Goal: Transaction & Acquisition: Download file/media

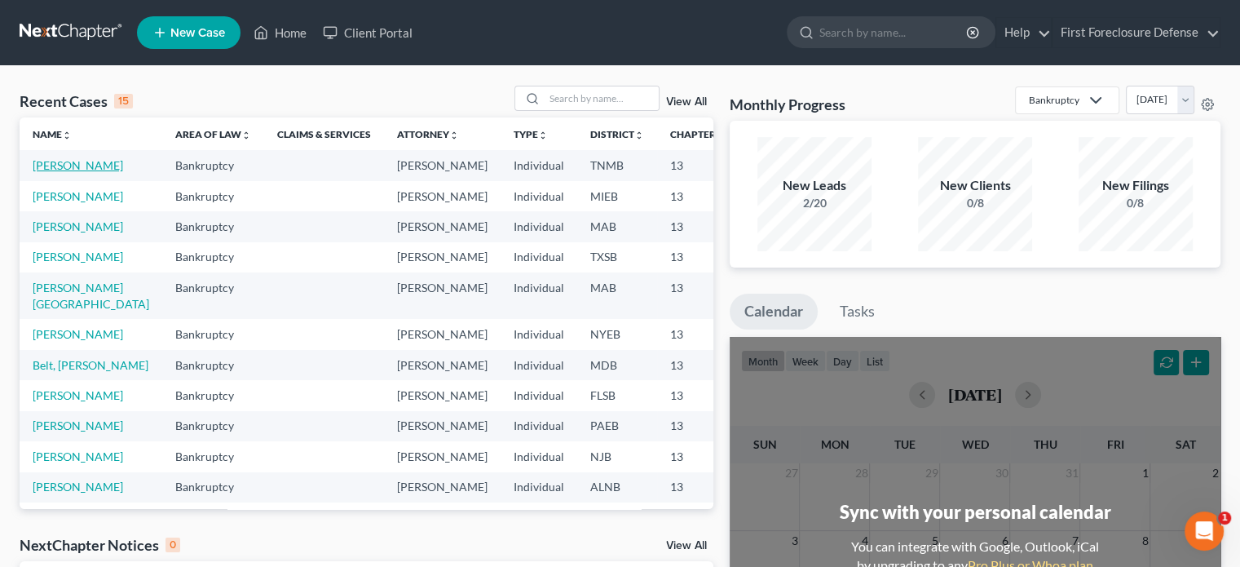
click at [67, 169] on link "[PERSON_NAME]" at bounding box center [78, 165] width 91 height 14
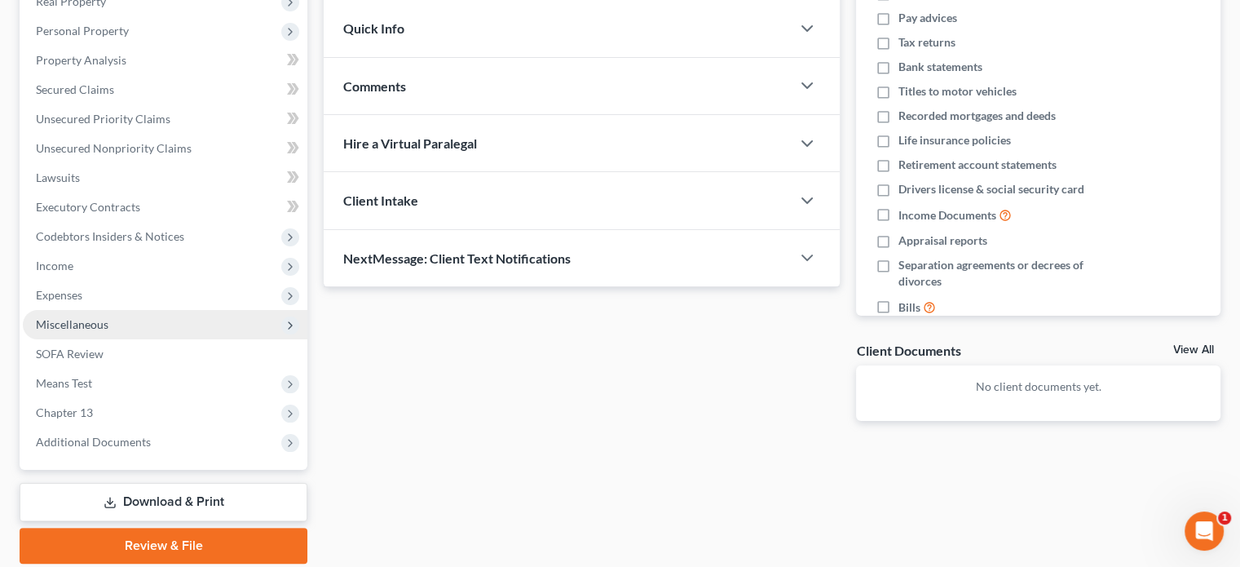
scroll to position [328, 0]
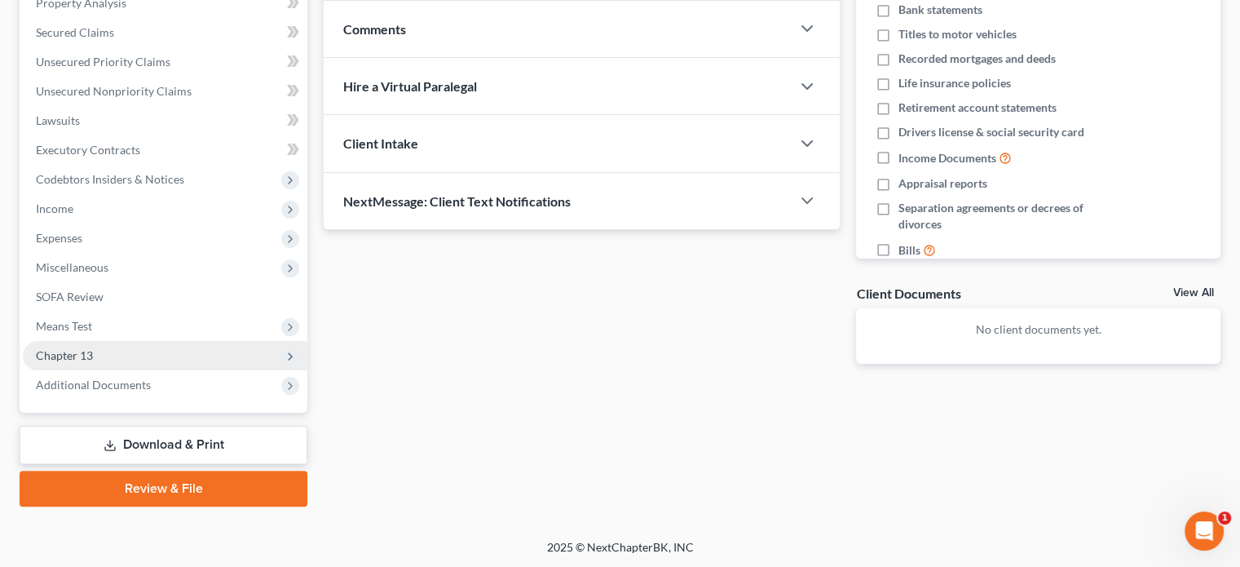
click at [86, 356] on span "Chapter 13" at bounding box center [64, 355] width 57 height 14
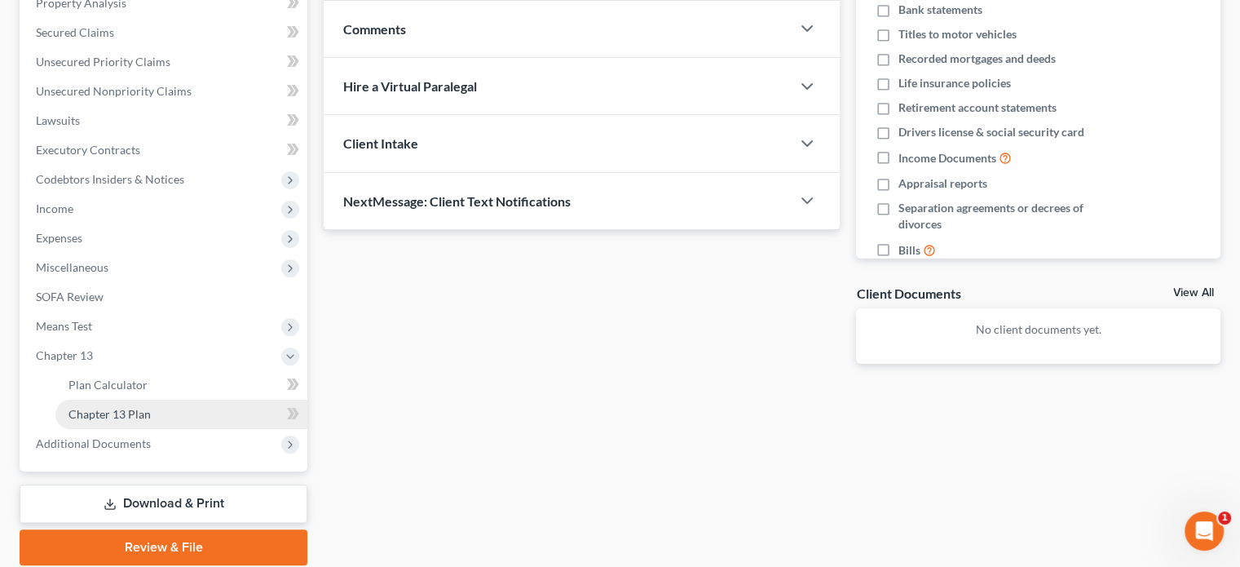
click at [99, 411] on span "Chapter 13 Plan" at bounding box center [109, 414] width 82 height 14
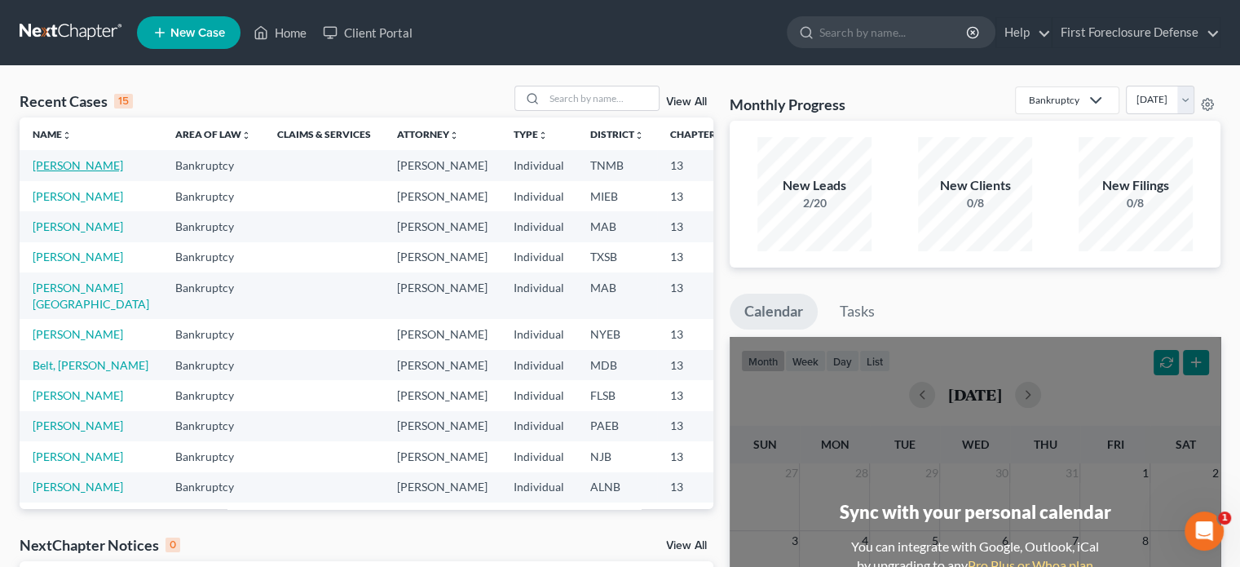
click at [46, 168] on link "[PERSON_NAME]" at bounding box center [78, 165] width 91 height 14
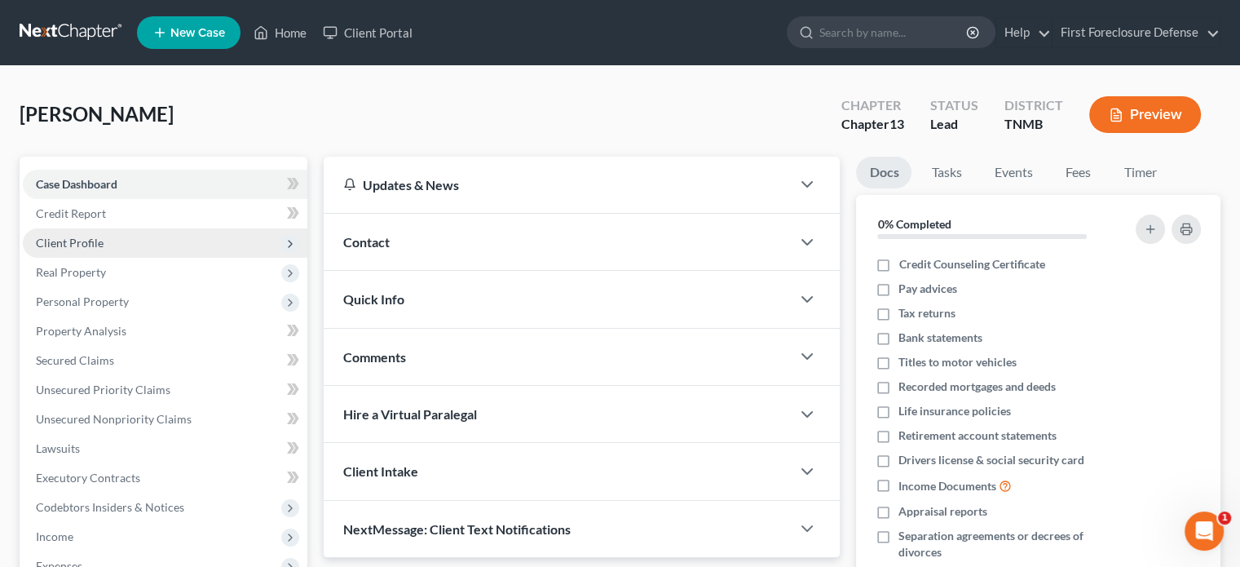
click at [85, 238] on span "Client Profile" at bounding box center [70, 243] width 68 height 14
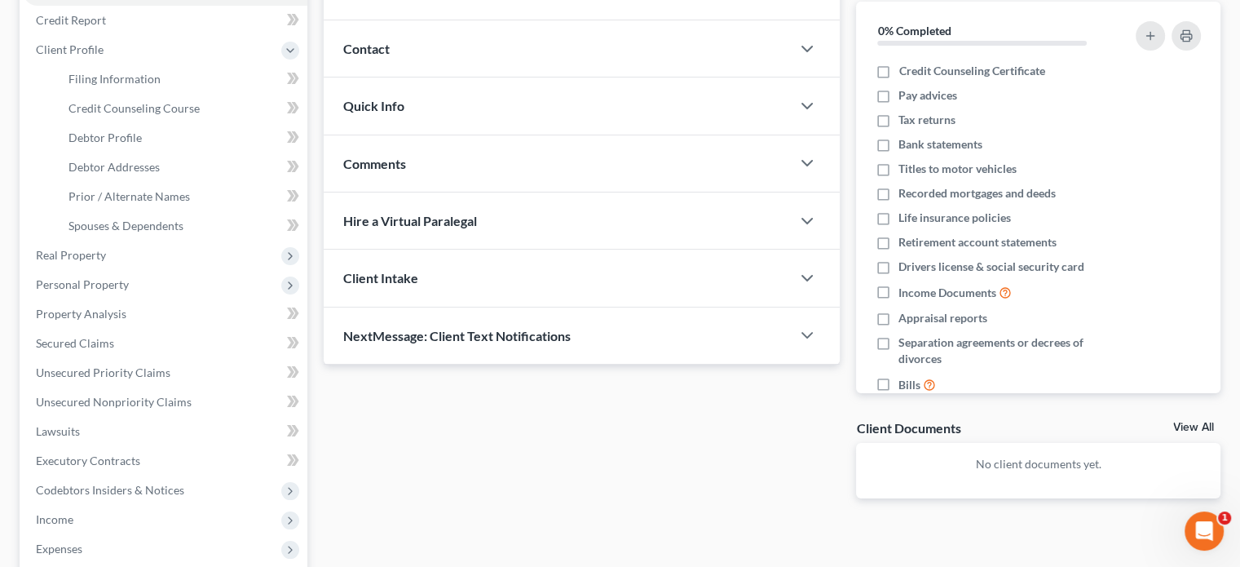
scroll to position [489, 0]
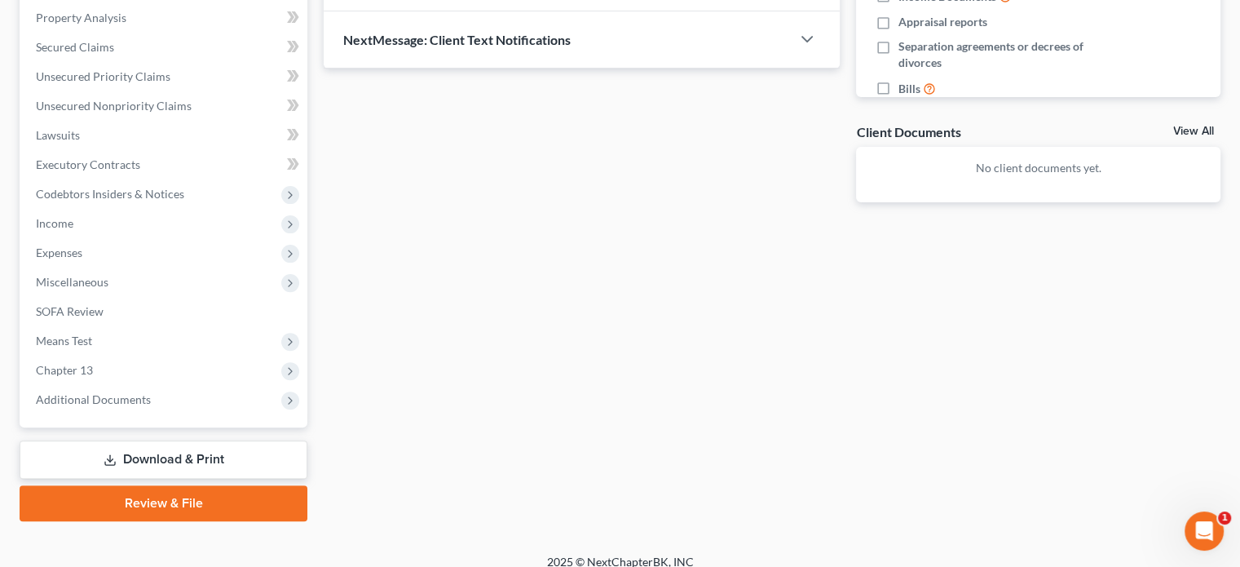
click at [166, 452] on link "Download & Print" at bounding box center [164, 459] width 288 height 38
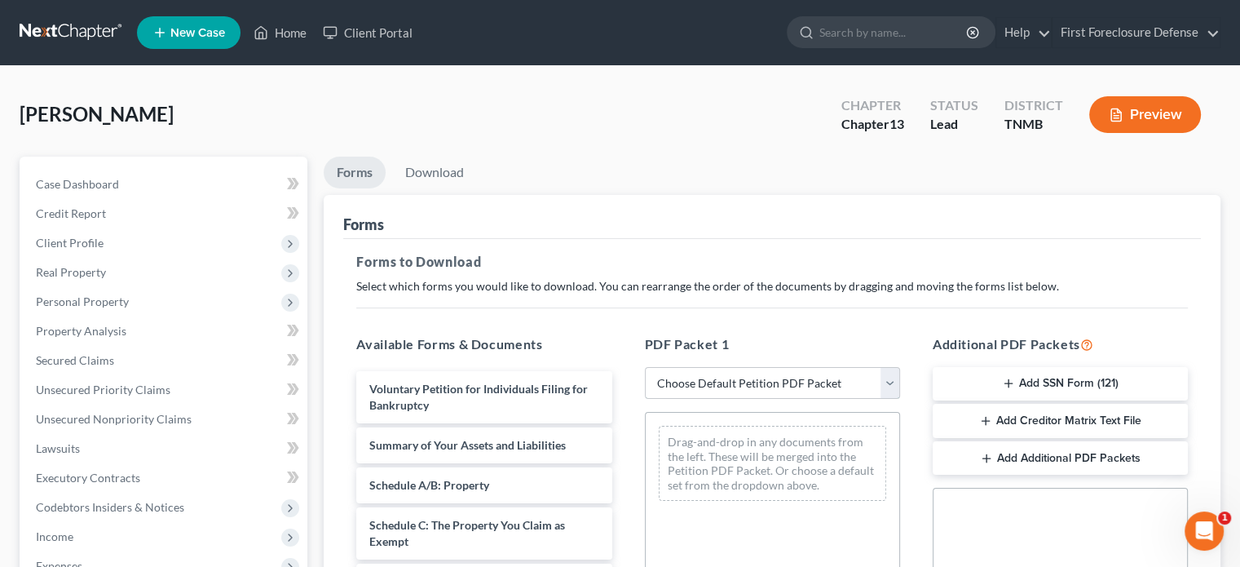
click at [892, 382] on select "Choose Default Petition PDF Packet Complete Bankruptcy Petition (all forms and …" at bounding box center [772, 383] width 255 height 33
select select "1"
click at [651, 367] on select "Choose Default Petition PDF Packet Complete Bankruptcy Petition (all forms and …" at bounding box center [772, 383] width 255 height 33
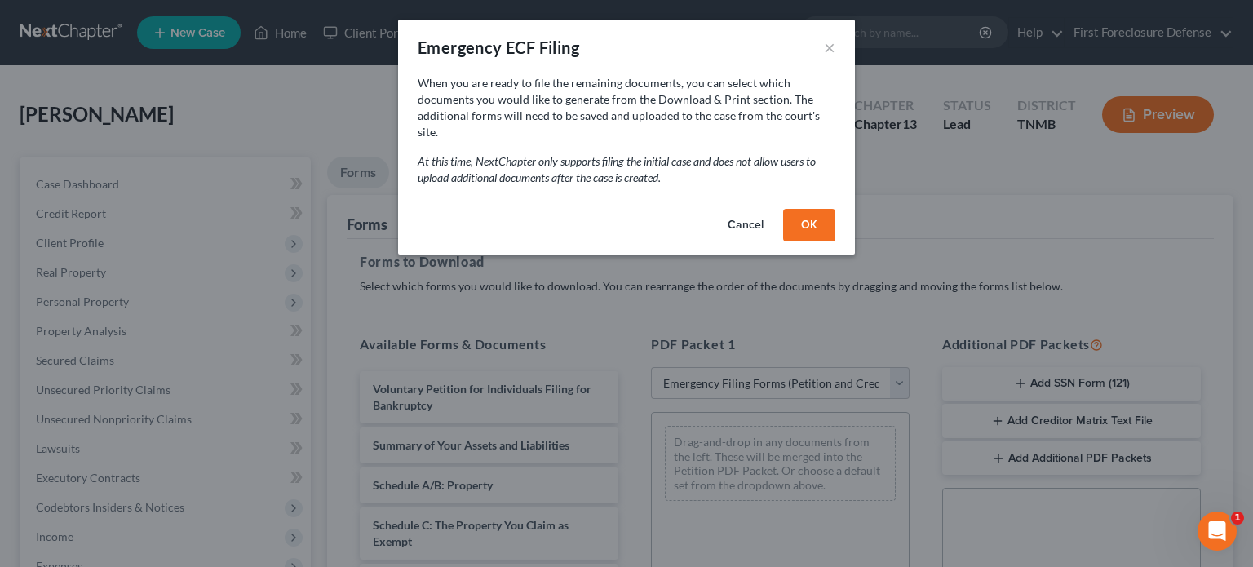
click at [806, 209] on button "OK" at bounding box center [809, 225] width 52 height 33
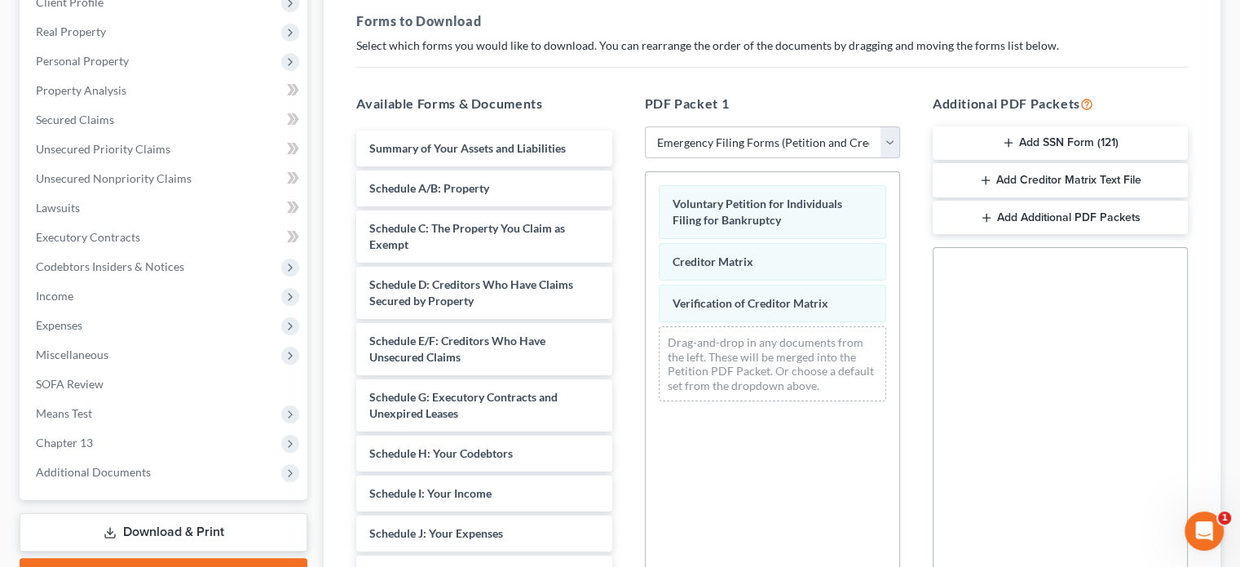
scroll to position [245, 0]
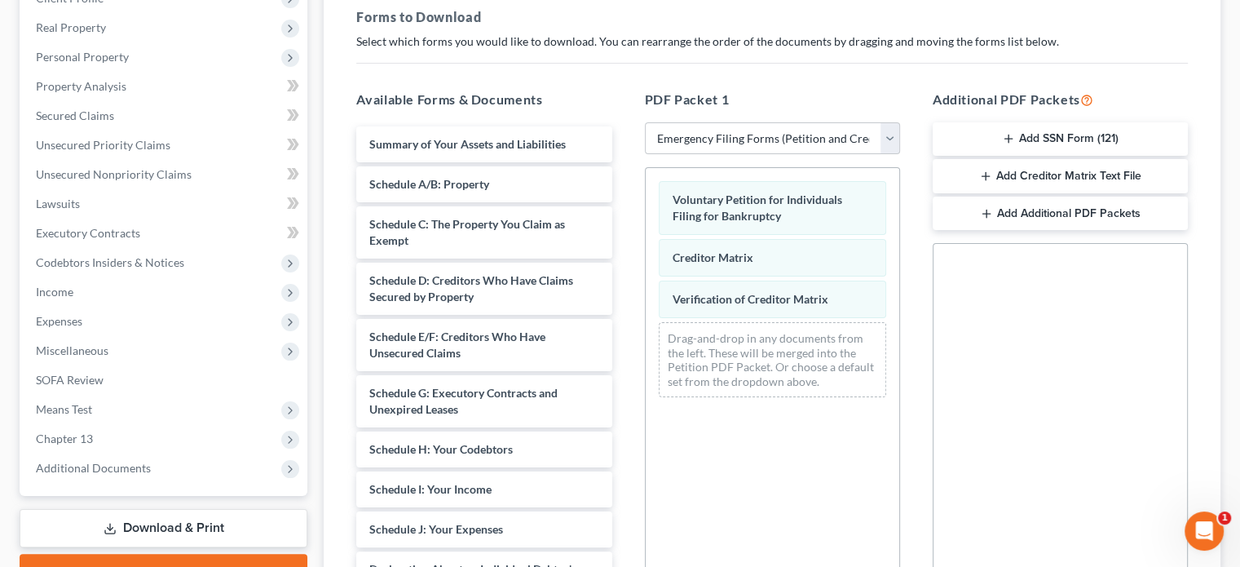
click at [1036, 136] on button "Add SSN Form (121)" at bounding box center [1060, 139] width 255 height 34
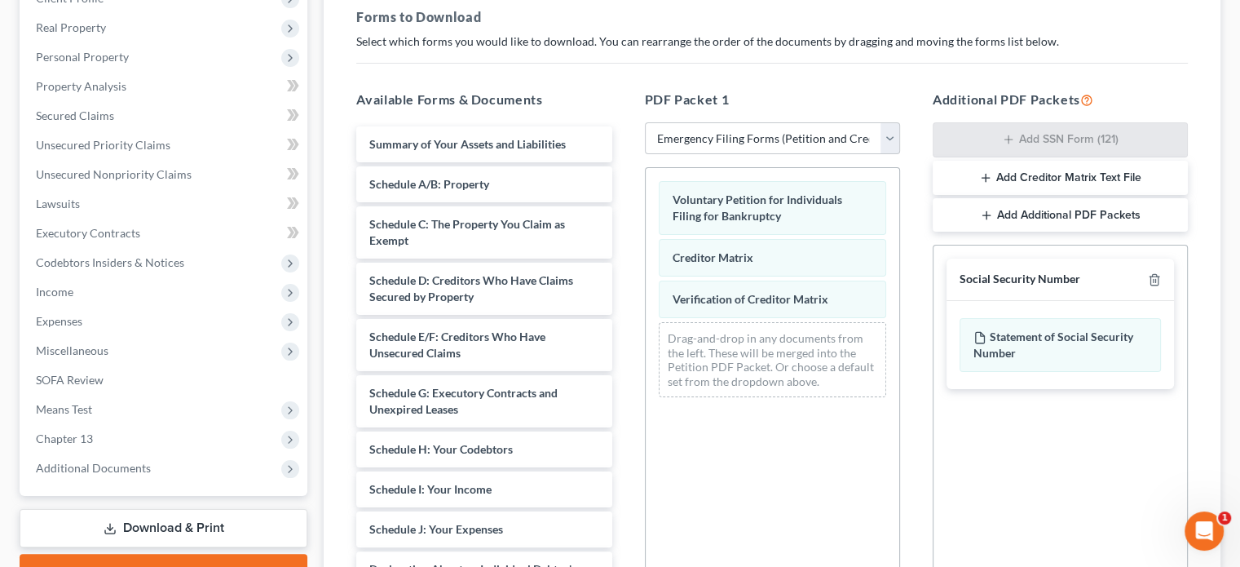
click at [1033, 175] on button "Add Creditor Matrix Text File" at bounding box center [1060, 178] width 255 height 34
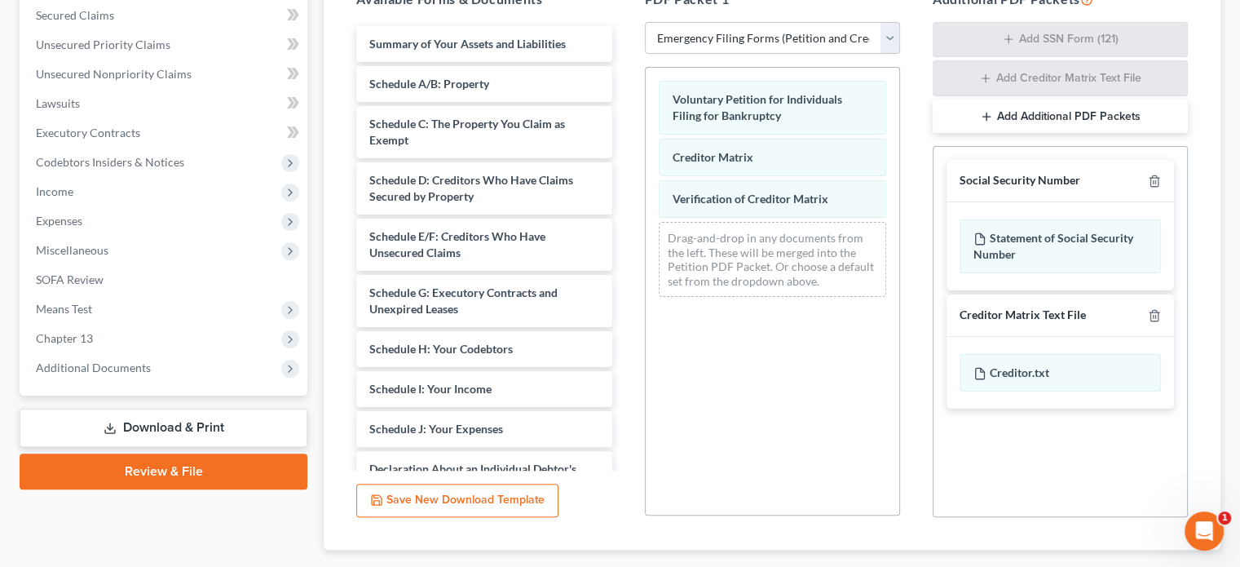
scroll to position [440, 0]
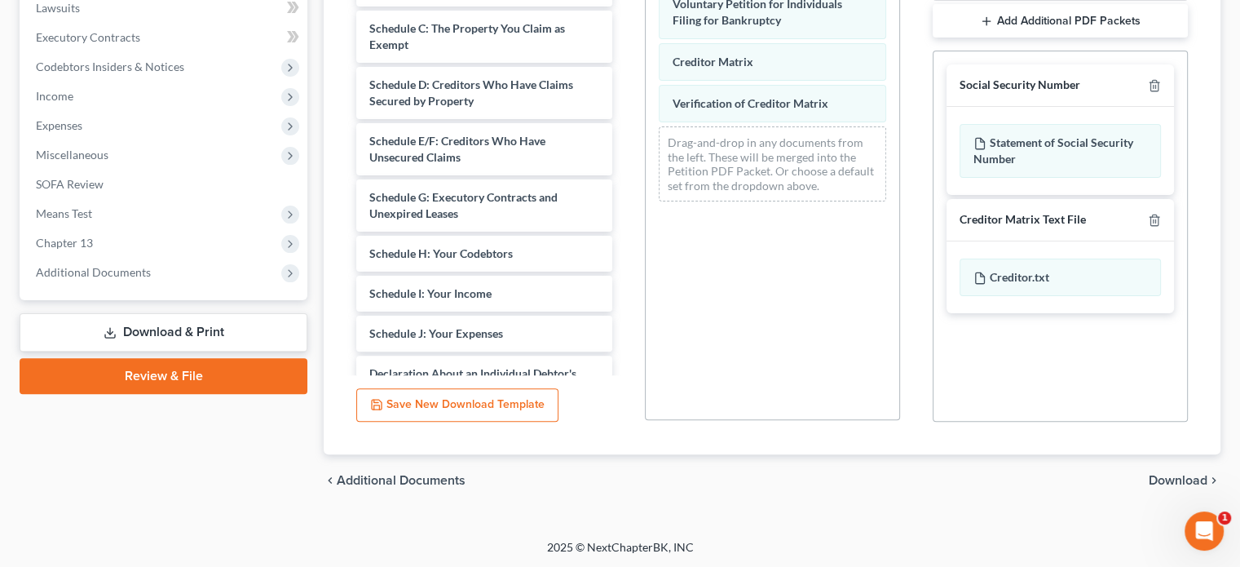
click at [1154, 480] on span "Download" at bounding box center [1178, 480] width 59 height 13
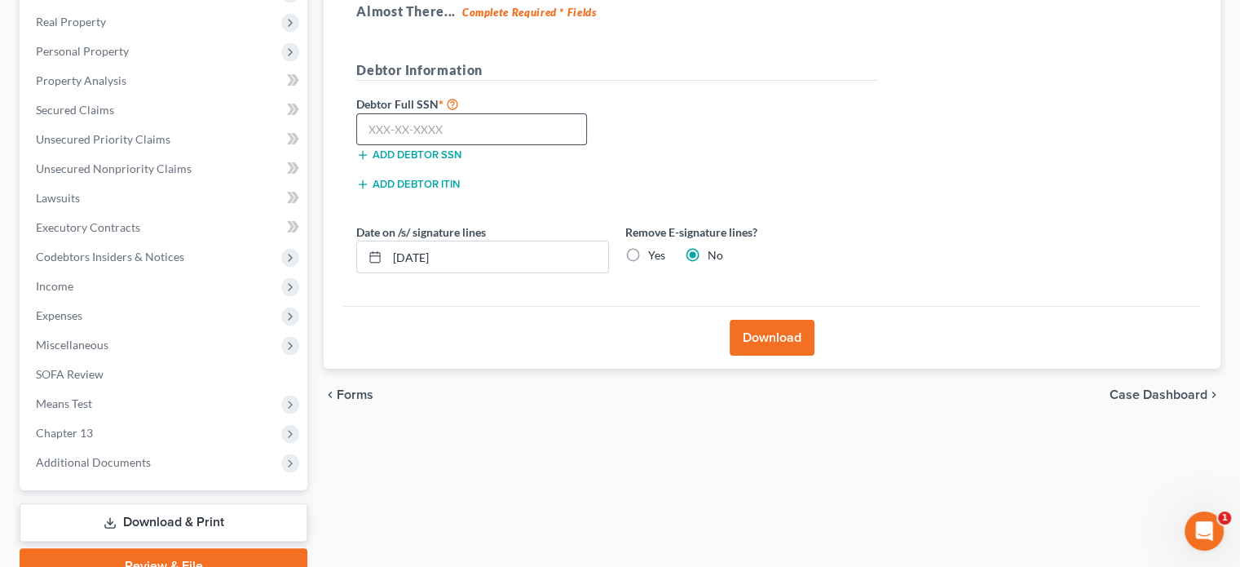
scroll to position [246, 0]
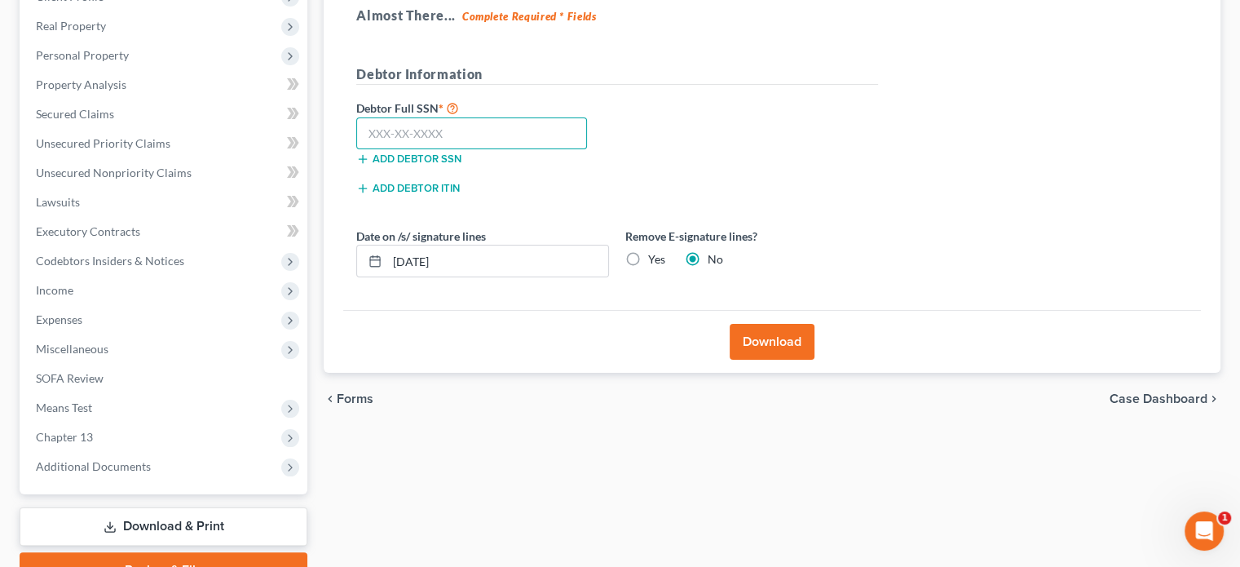
click at [512, 129] on input "text" at bounding box center [471, 133] width 231 height 33
type input "246-67-9656"
click at [648, 254] on label "Yes" at bounding box center [656, 259] width 17 height 16
click at [655, 254] on input "Yes" at bounding box center [660, 256] width 11 height 11
radio input "true"
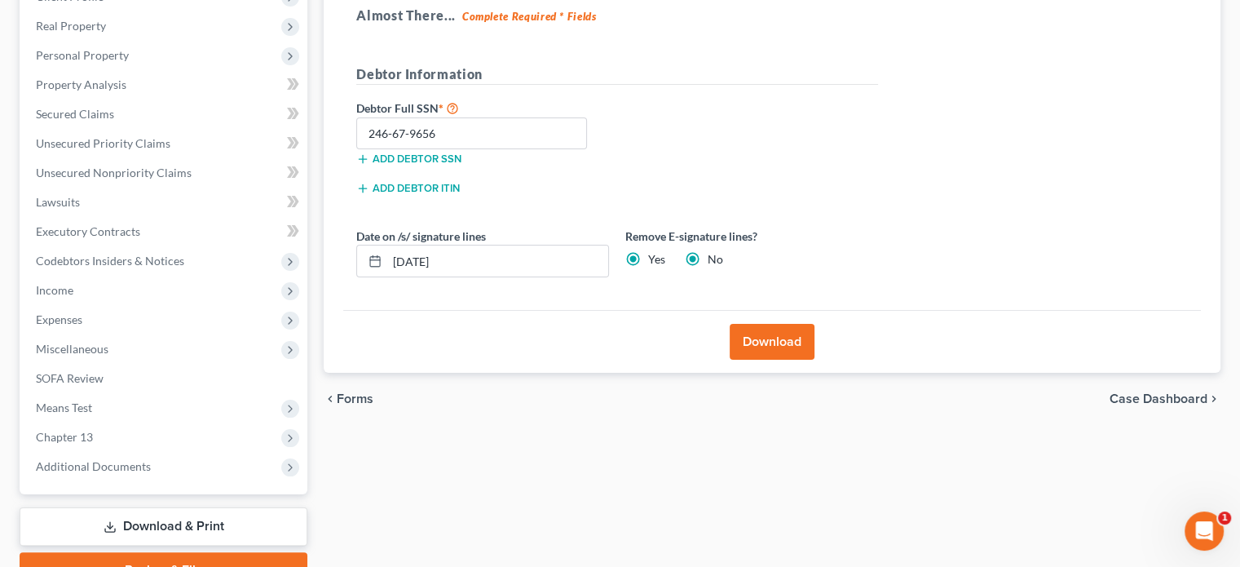
radio input "false"
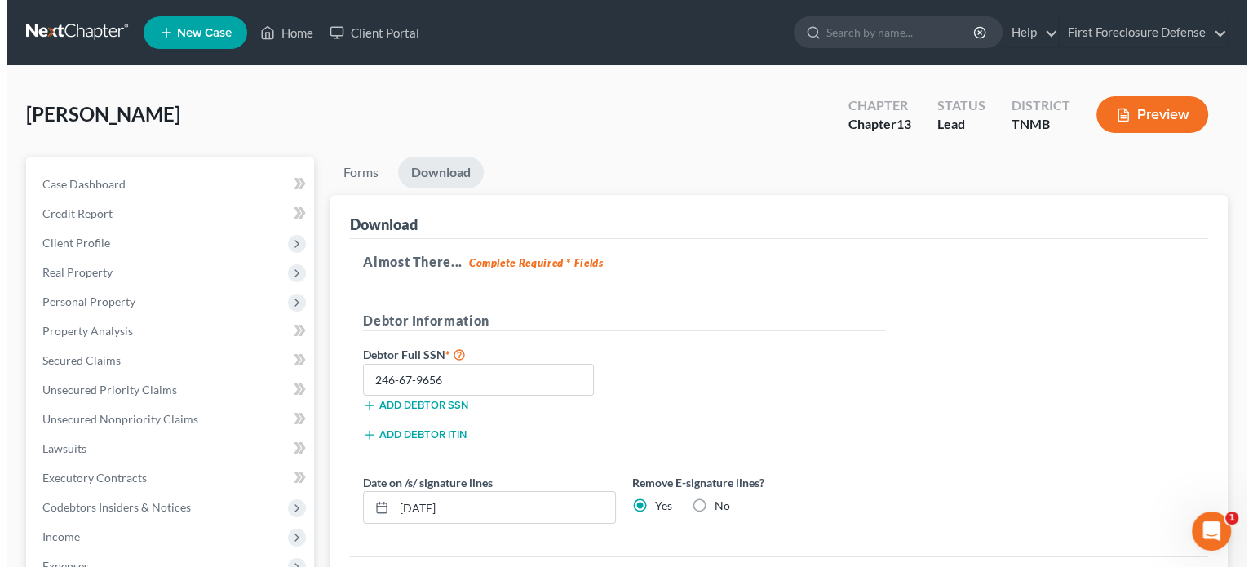
scroll to position [328, 0]
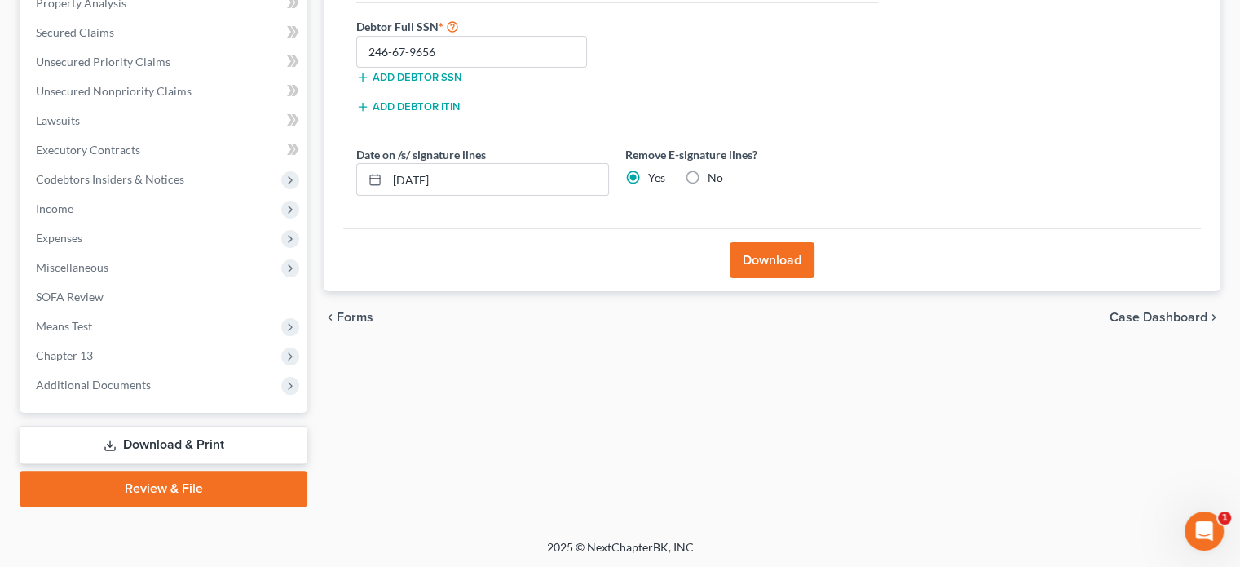
click at [776, 264] on button "Download" at bounding box center [772, 260] width 85 height 36
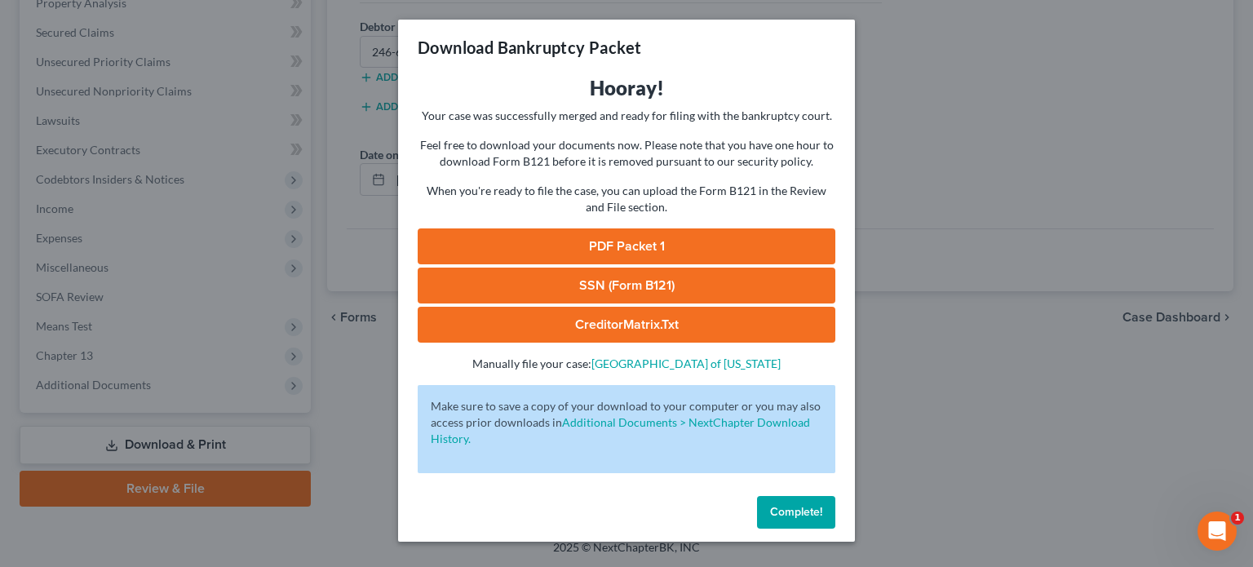
click at [687, 249] on link "PDF Packet 1" at bounding box center [627, 246] width 418 height 36
click at [680, 279] on link "SSN (Form B121)" at bounding box center [627, 285] width 418 height 36
click at [645, 325] on link "CreditorMatrix.txt" at bounding box center [627, 325] width 418 height 36
click at [696, 363] on link "Middle District of Tennessee" at bounding box center [685, 363] width 189 height 14
